Goal: Find specific page/section: Find specific page/section

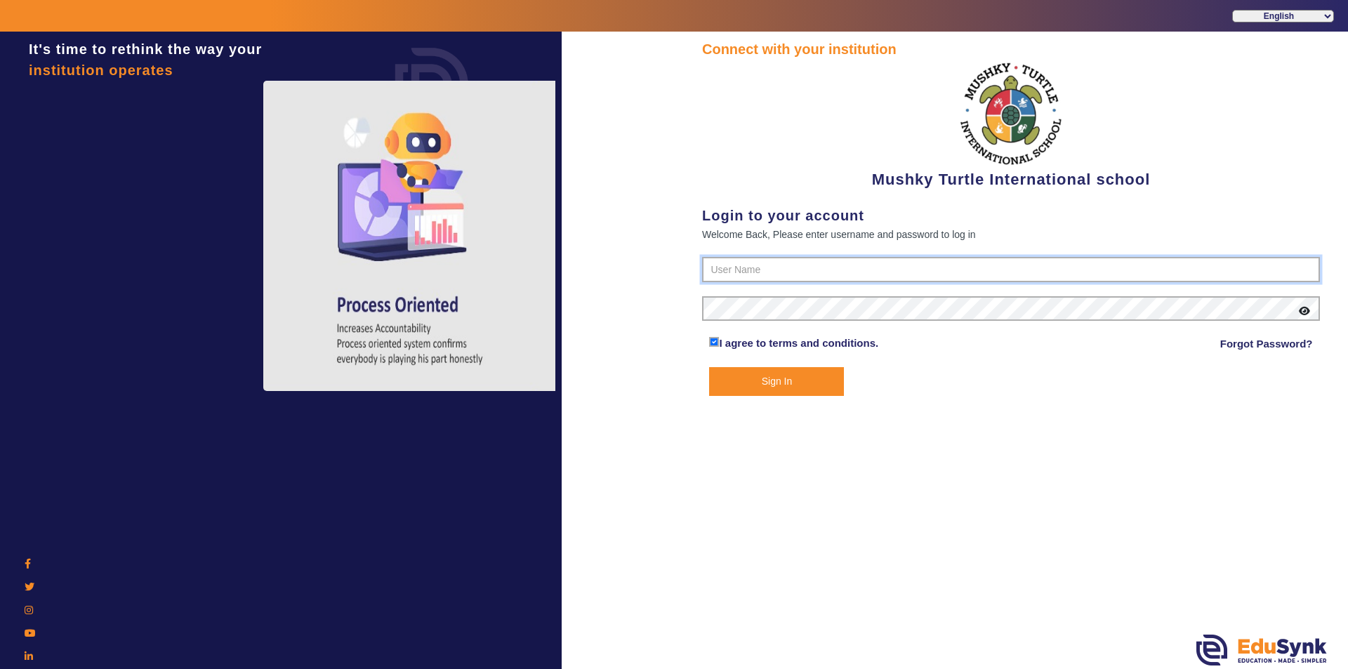
type input "9950605811"
click at [793, 383] on button "Sign In" at bounding box center [776, 381] width 135 height 29
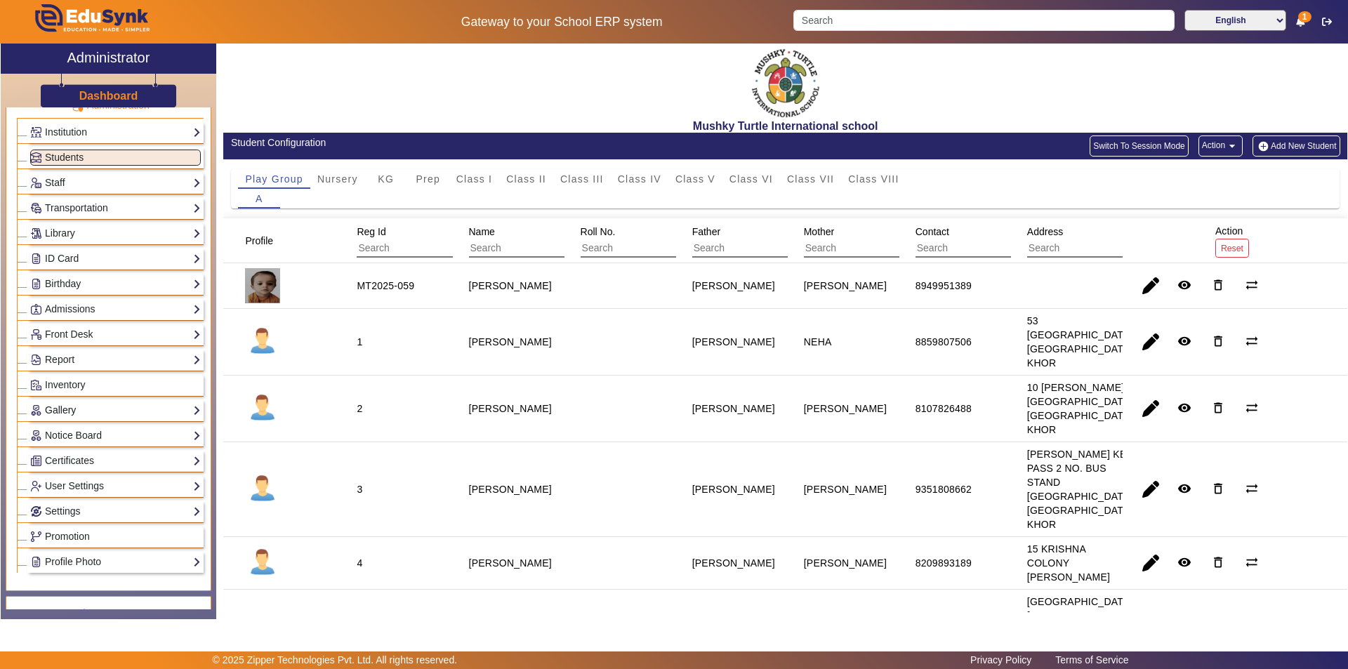
scroll to position [70, 0]
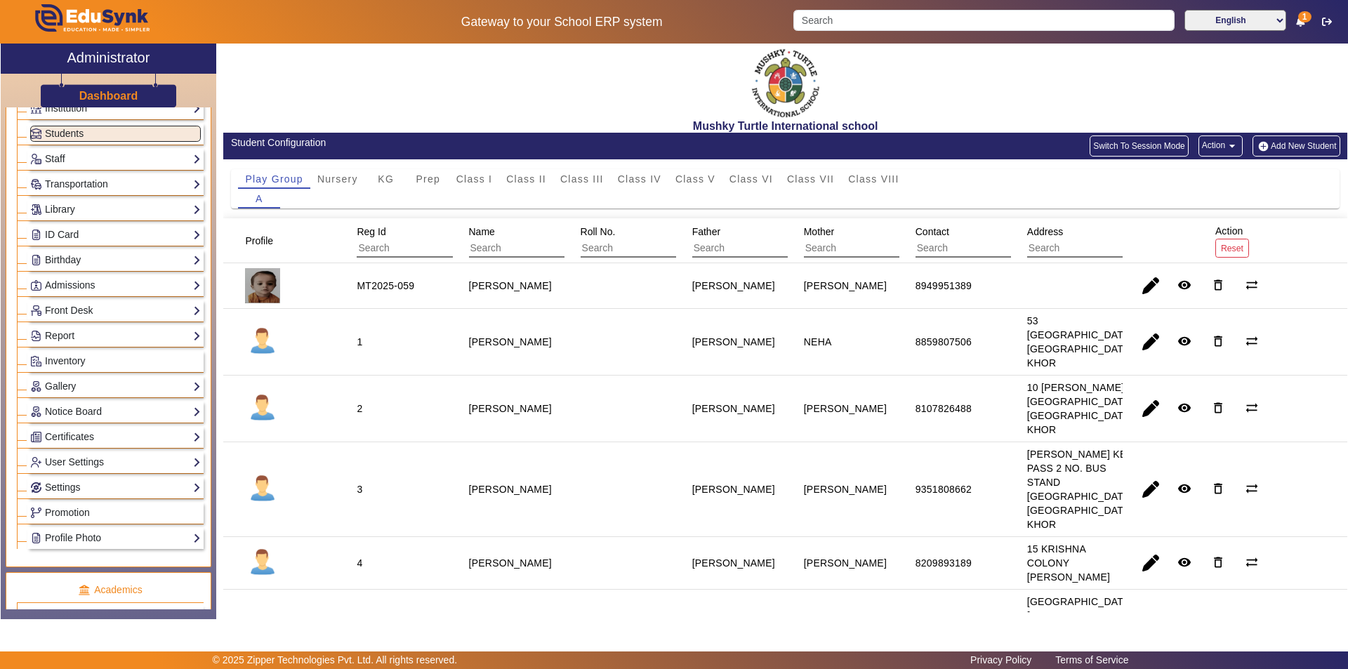
click at [88, 326] on div "Report Import History App Invites Other Reports" at bounding box center [115, 336] width 176 height 22
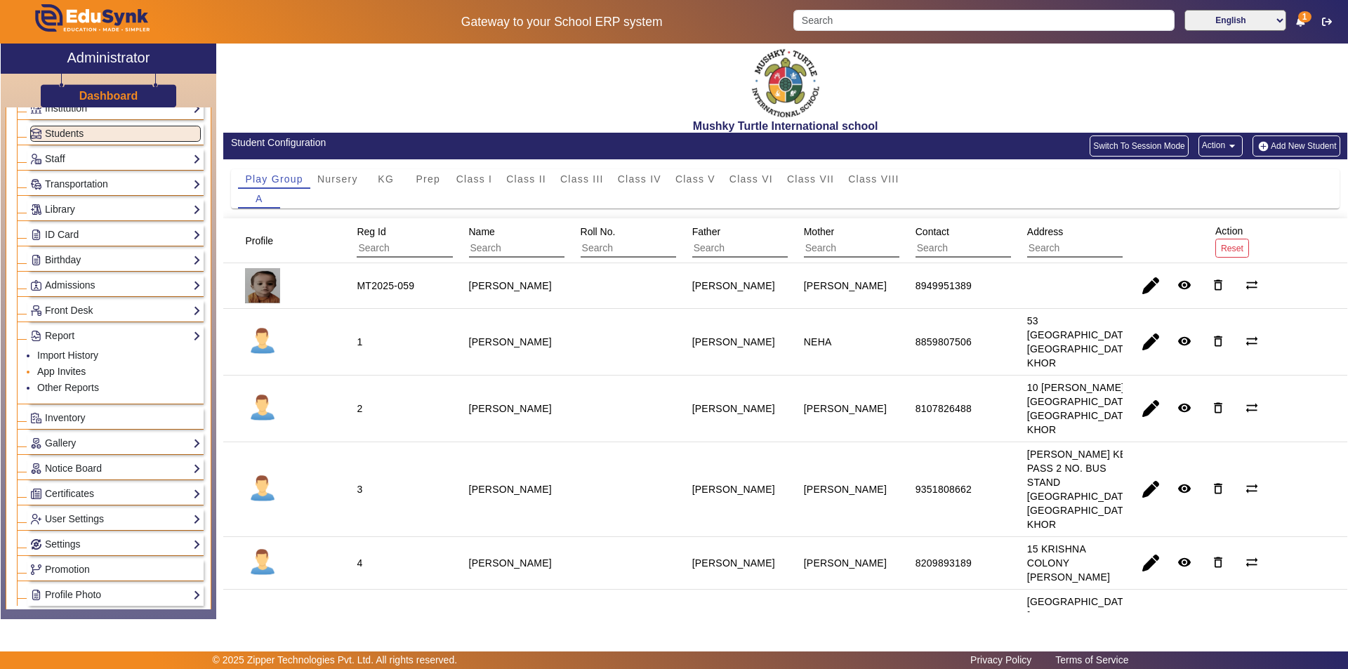
click at [76, 372] on link "App Invites" at bounding box center [61, 371] width 48 height 11
click at [39, 372] on link "App Invites" at bounding box center [61, 371] width 48 height 11
click at [55, 371] on link "App Invites" at bounding box center [61, 371] width 48 height 11
click at [60, 367] on link "App Invites" at bounding box center [61, 371] width 48 height 11
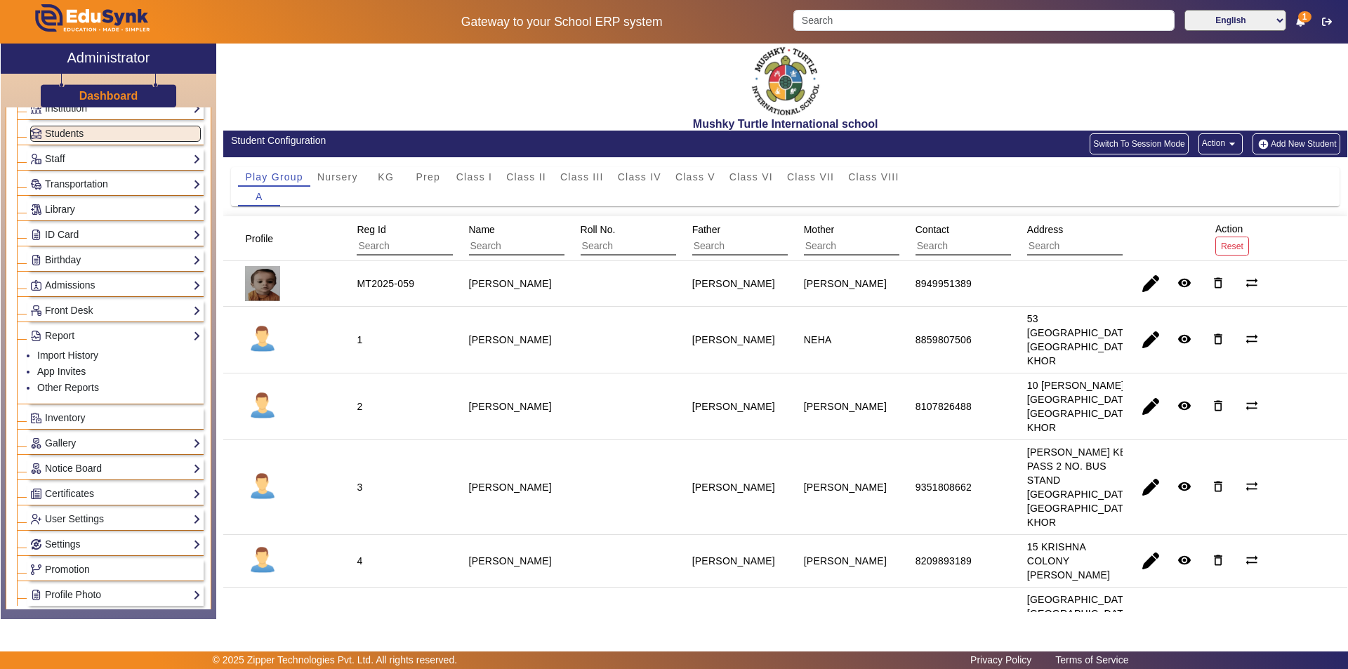
scroll to position [0, 0]
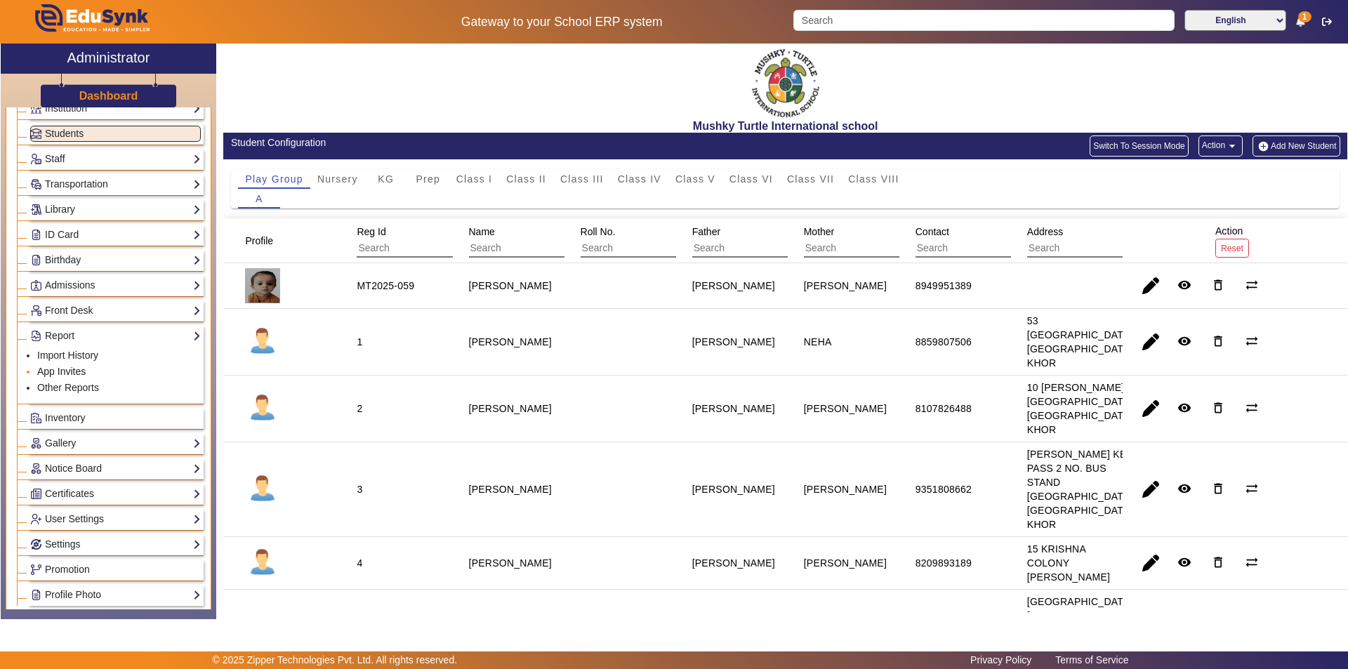
click at [55, 370] on link "App Invites" at bounding box center [61, 371] width 48 height 11
click at [66, 312] on link "Front Desk" at bounding box center [115, 311] width 171 height 16
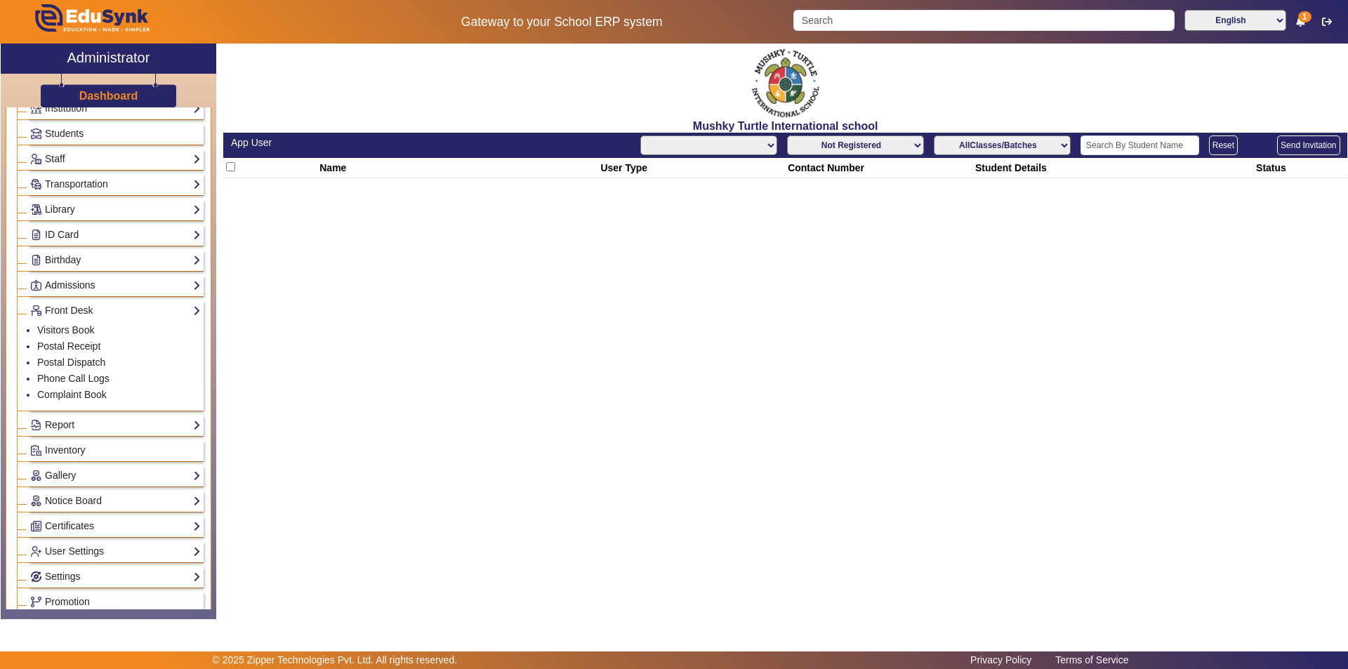
click at [84, 289] on link "Admissions" at bounding box center [115, 285] width 171 height 16
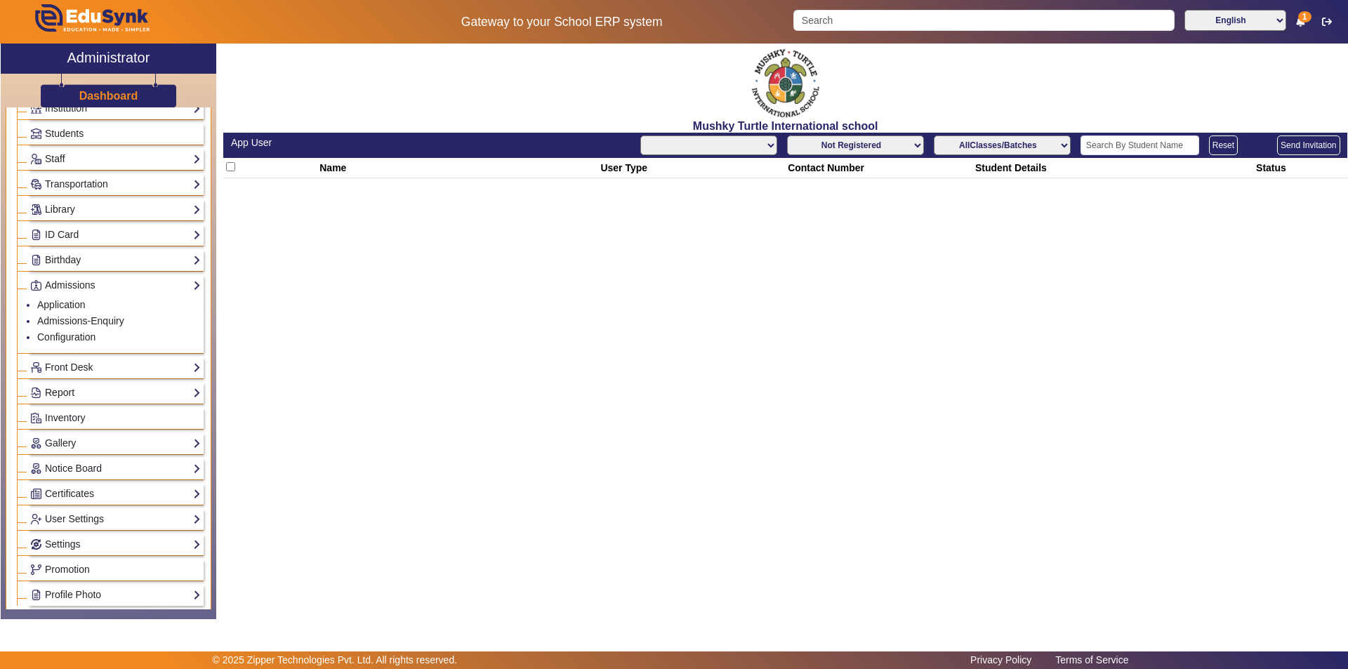
click at [62, 395] on link "Report" at bounding box center [115, 393] width 171 height 16
select select "All"
